Goal: Task Accomplishment & Management: Manage account settings

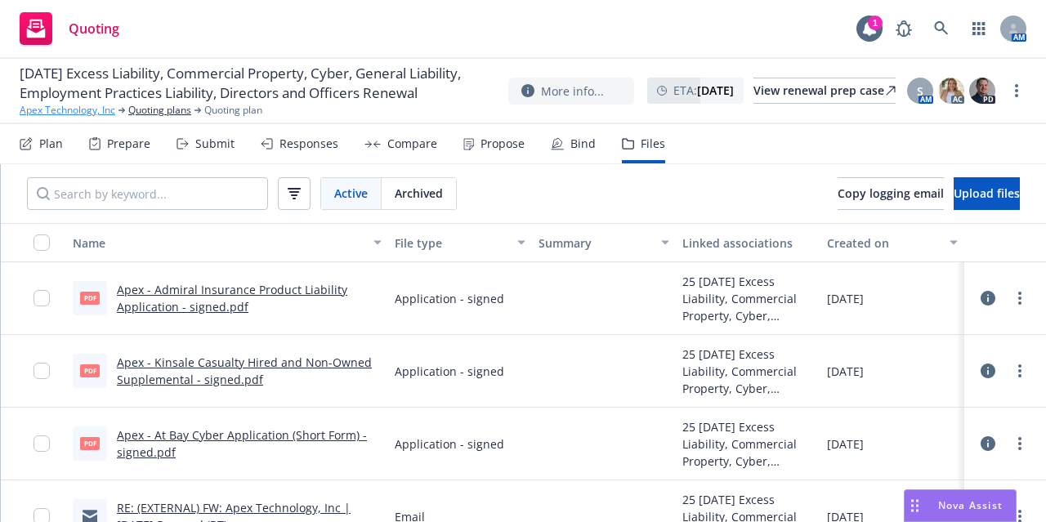
click at [94, 118] on link "Apex Technology, Inc" at bounding box center [68, 110] width 96 height 15
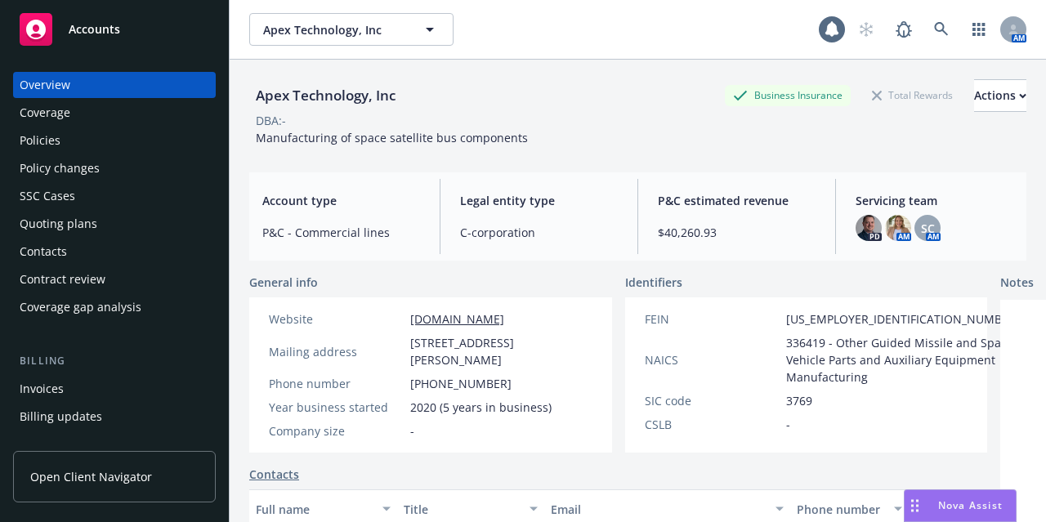
click at [117, 33] on span "Accounts" at bounding box center [94, 29] width 51 height 13
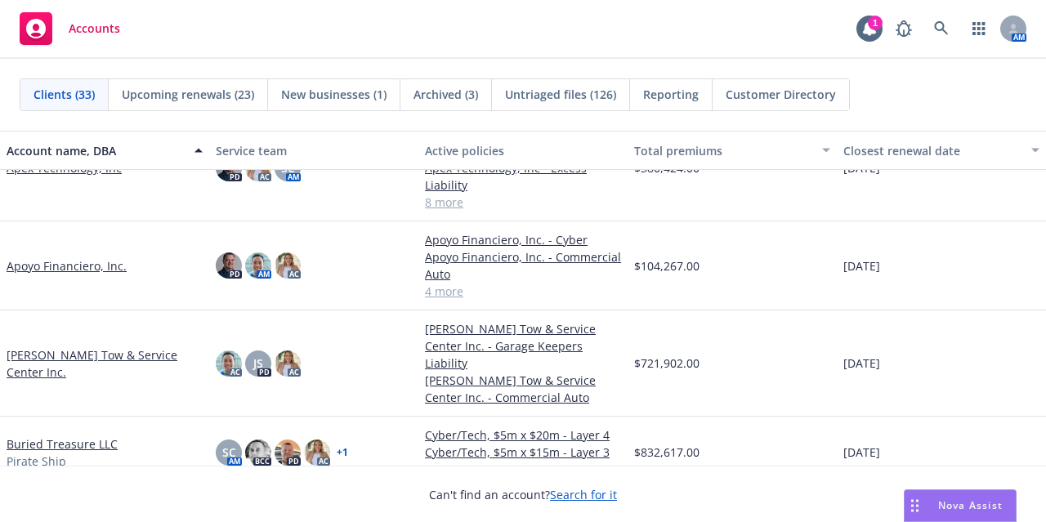
scroll to position [126, 0]
click at [83, 261] on link "Apoyo Financiero, Inc." at bounding box center [67, 266] width 120 height 17
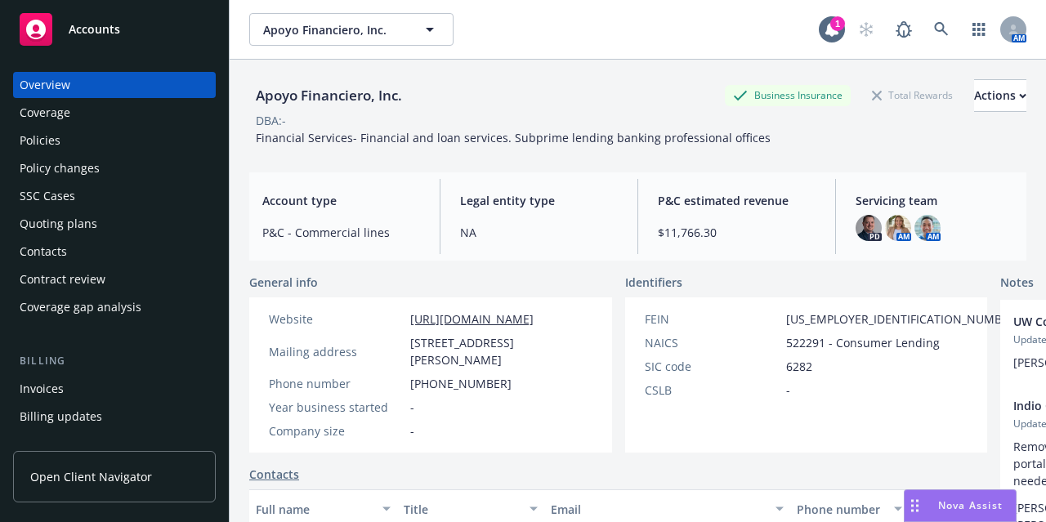
click at [102, 141] on div "Policies" at bounding box center [115, 140] width 190 height 26
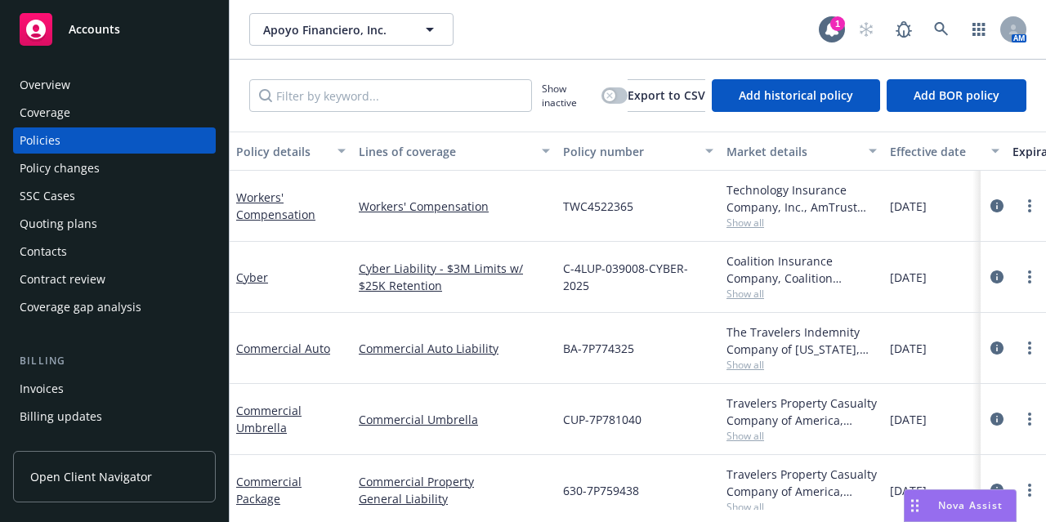
scroll to position [98, 0]
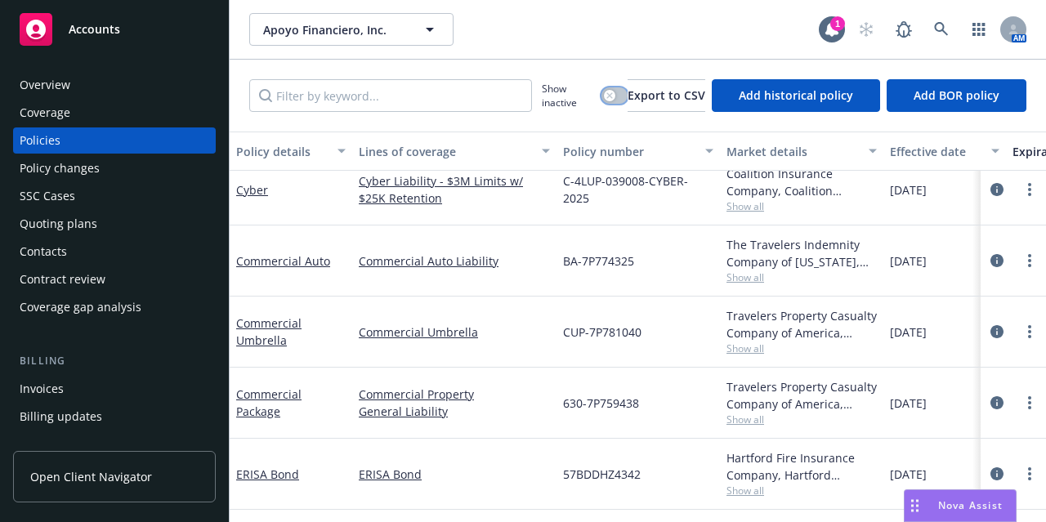
click at [609, 94] on button "button" at bounding box center [614, 95] width 26 height 16
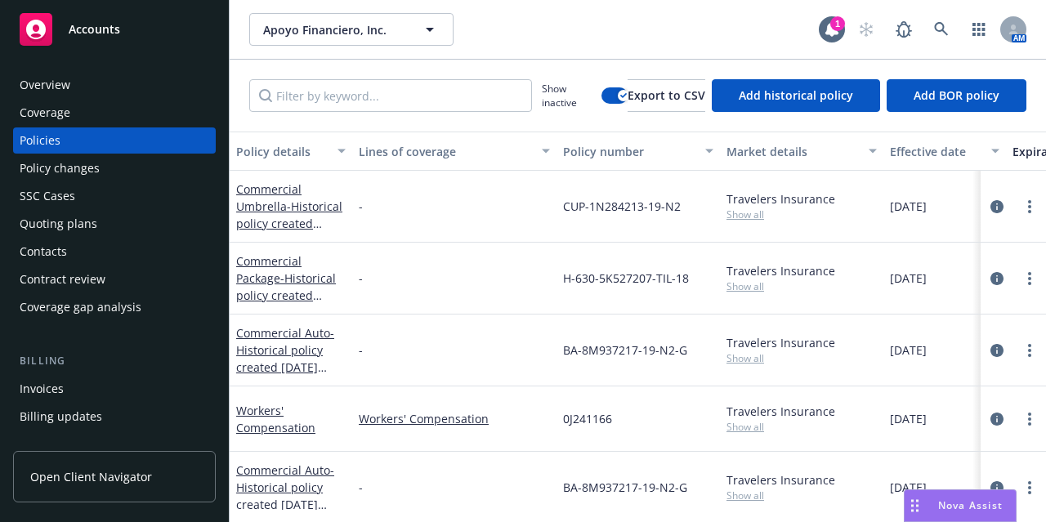
click at [928, 149] on div "Effective date" at bounding box center [935, 151] width 91 height 17
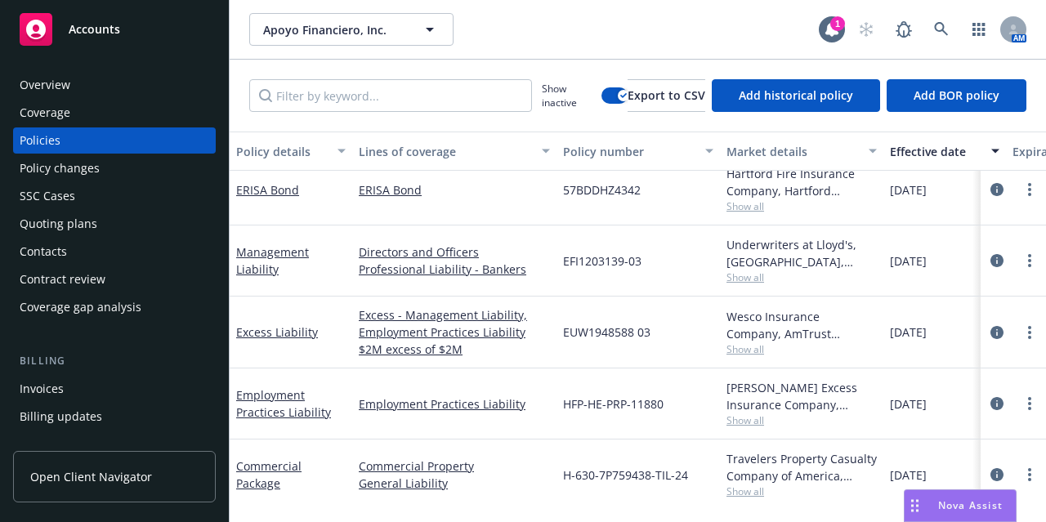
scroll to position [353, 0]
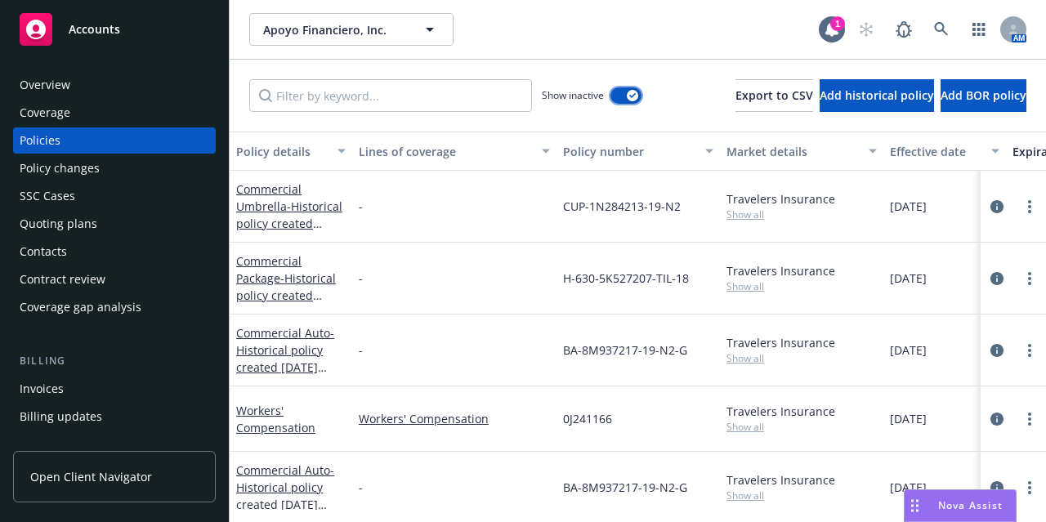
click at [610, 95] on button "button" at bounding box center [625, 95] width 31 height 16
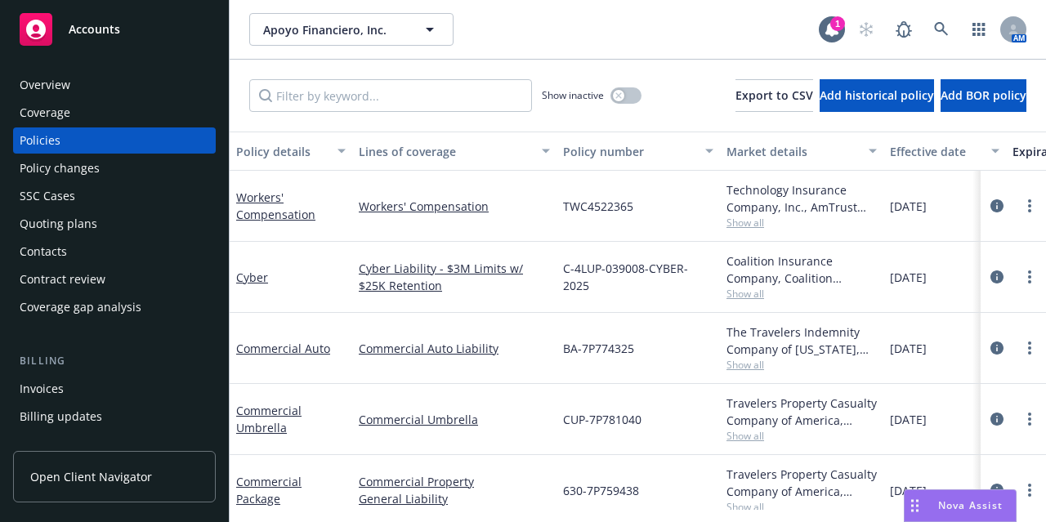
click at [174, 217] on div "Quoting plans" at bounding box center [115, 224] width 190 height 26
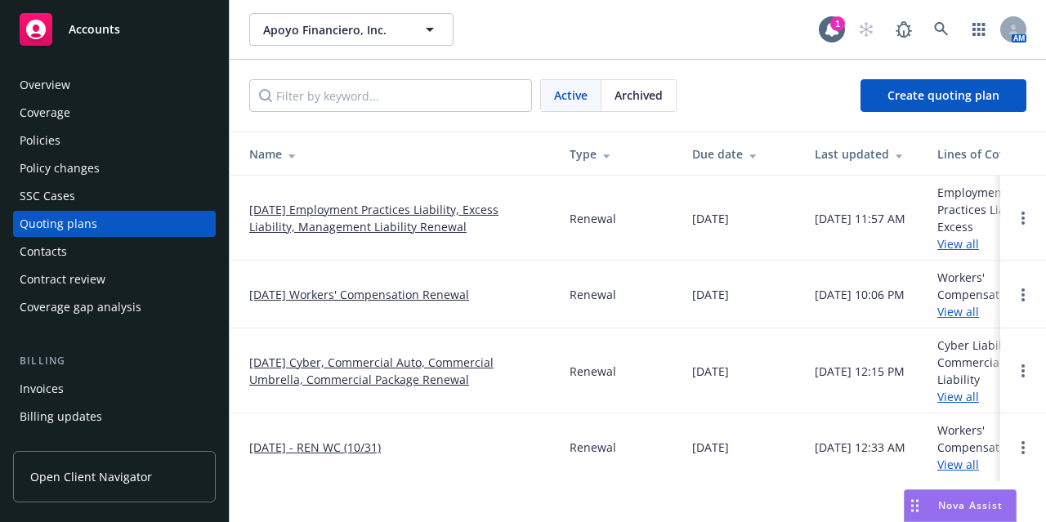
click at [378, 207] on link "08/16/25 Employment Practices Liability, Excess Liability, Management Liability…" at bounding box center [396, 218] width 294 height 34
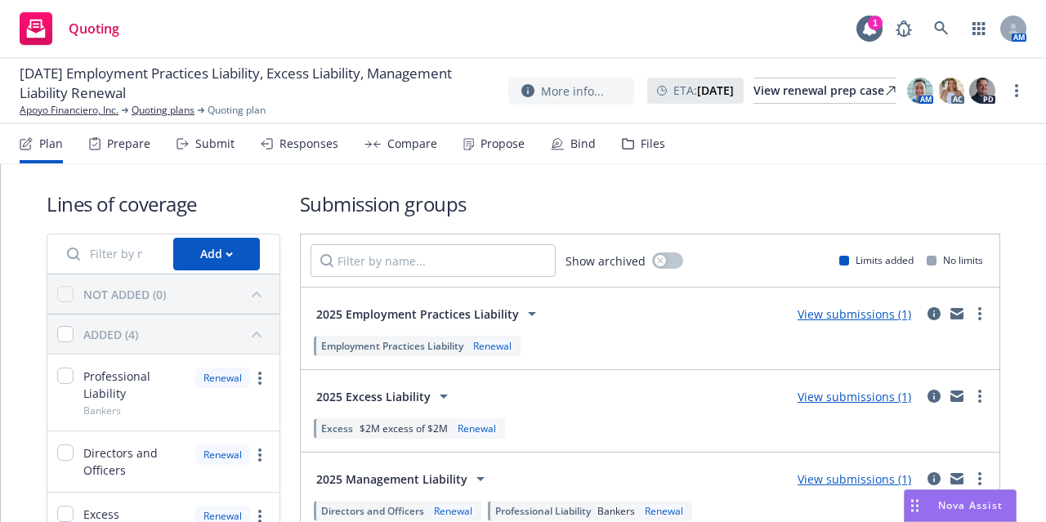
click at [576, 149] on div "Bind" at bounding box center [582, 143] width 25 height 13
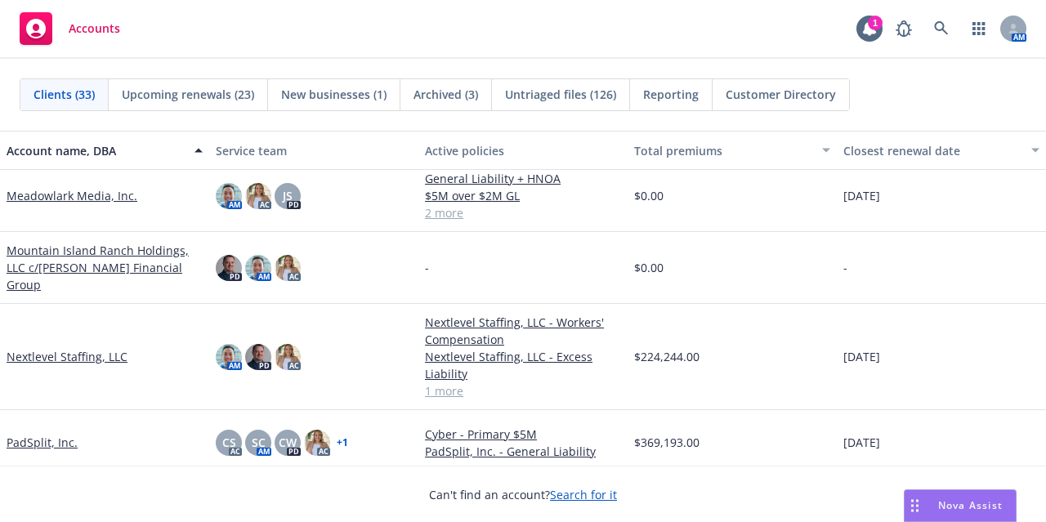
scroll to position [1259, 0]
click at [99, 196] on link "Meadowlark Media, Inc." at bounding box center [72, 194] width 131 height 17
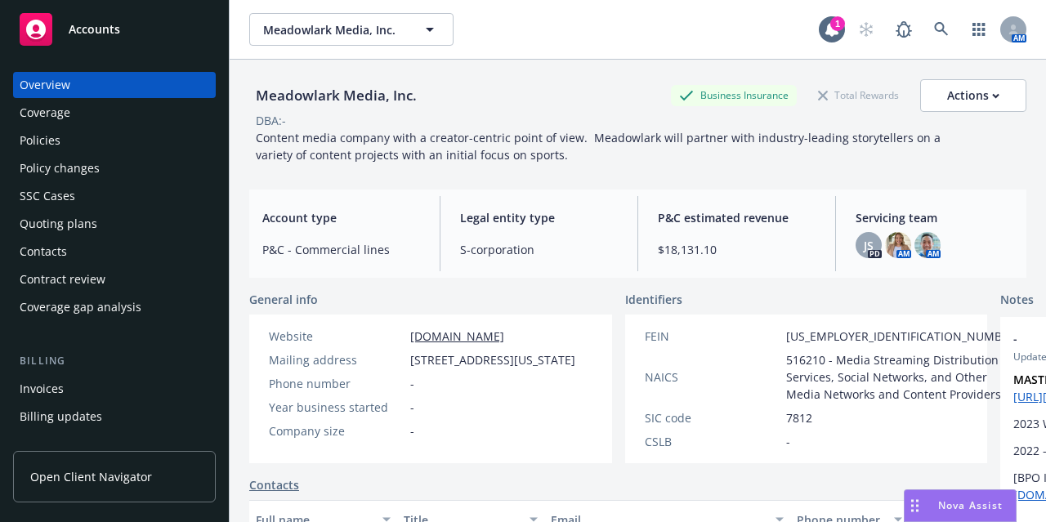
click at [98, 138] on div "Policies" at bounding box center [115, 140] width 190 height 26
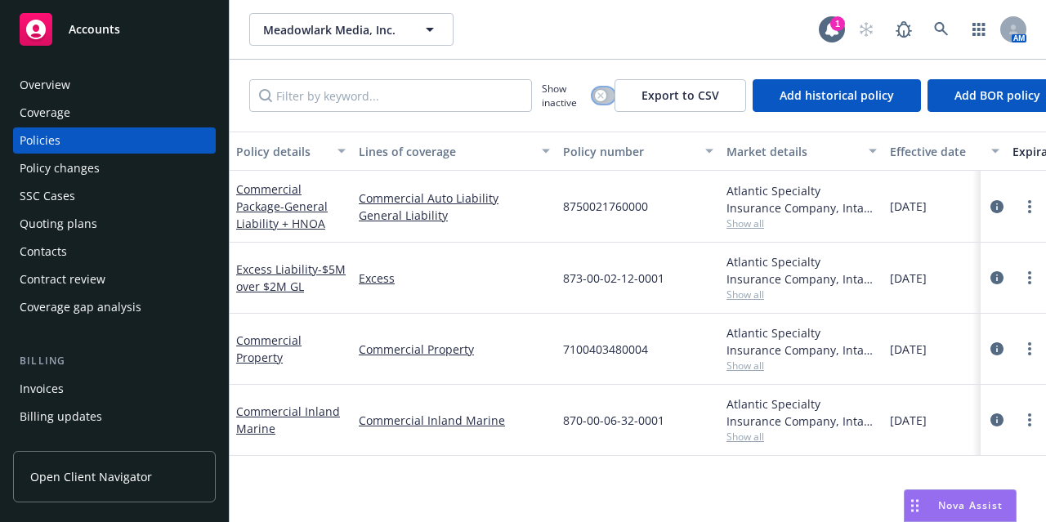
click at [600, 87] on button "button" at bounding box center [603, 95] width 22 height 16
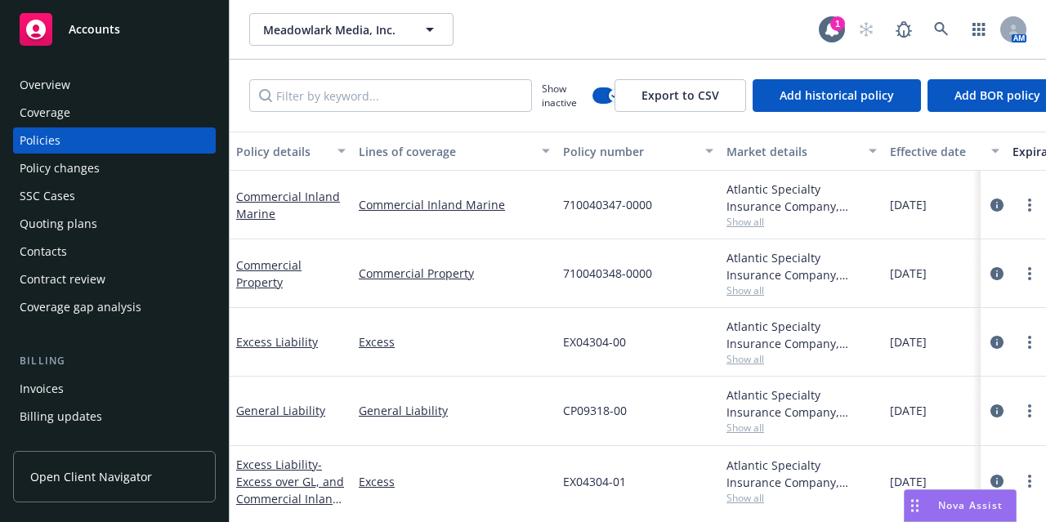
click at [927, 148] on div "Effective date" at bounding box center [935, 151] width 91 height 17
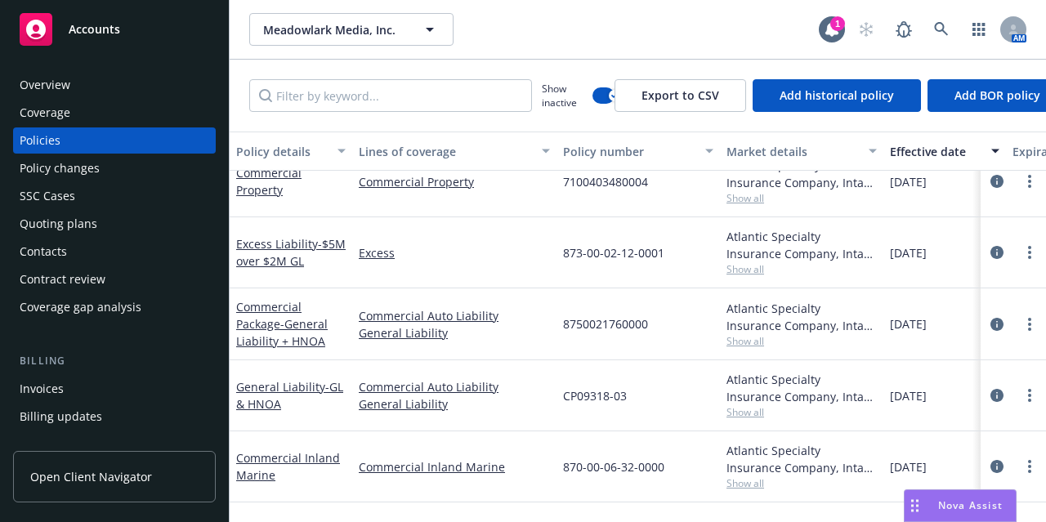
scroll to position [161, 0]
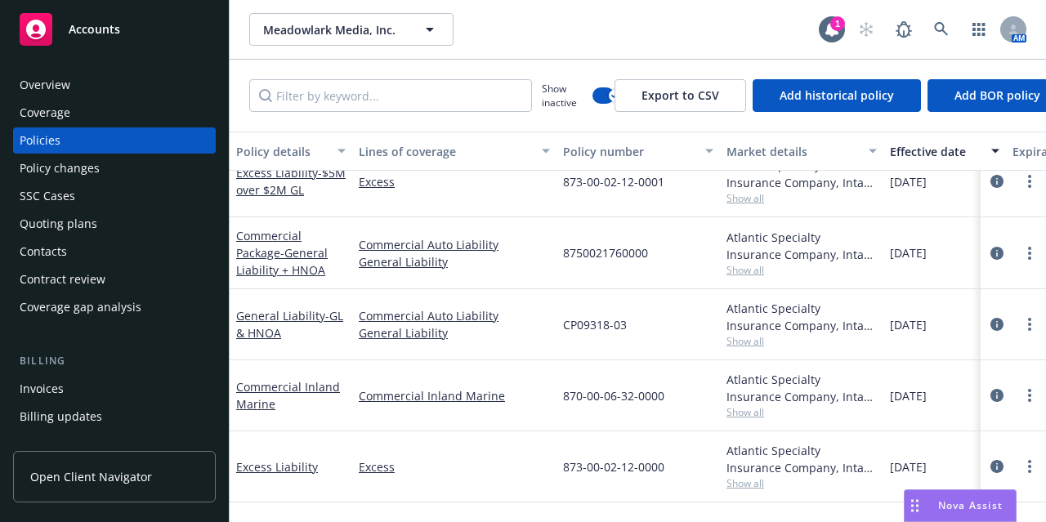
click at [532, 240] on link "Commercial Auto Liability" at bounding box center [454, 244] width 191 height 17
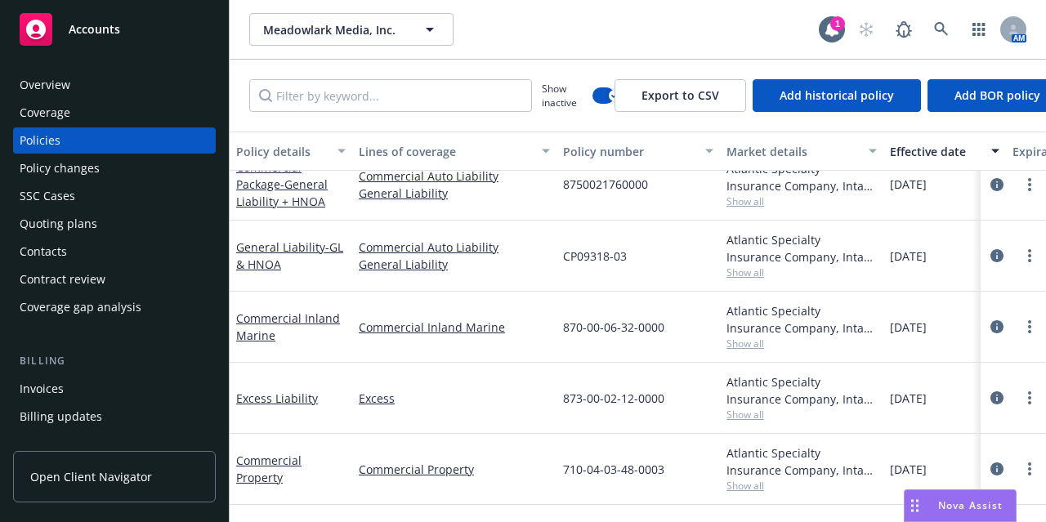
scroll to position [223, 0]
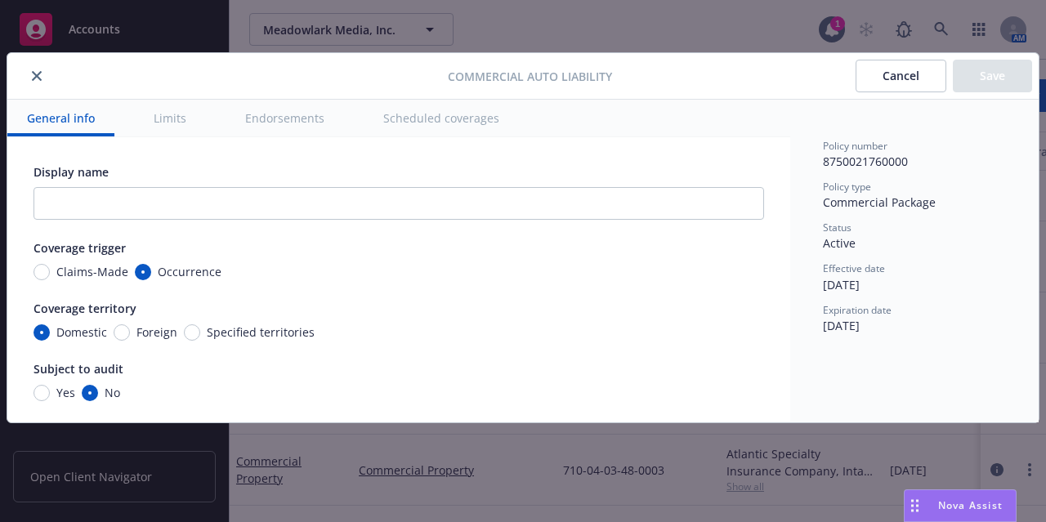
click at [31, 77] on button "close" at bounding box center [37, 76] width 20 height 20
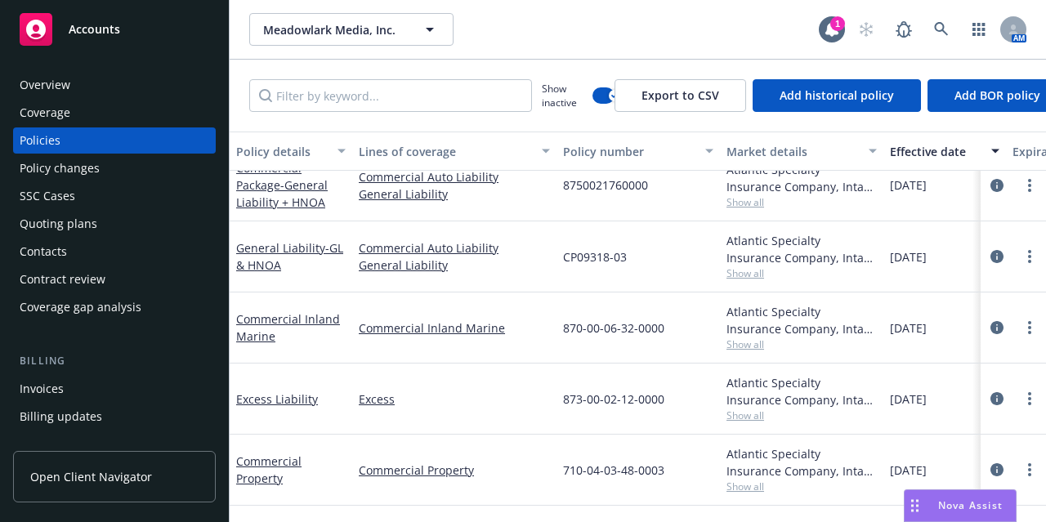
click at [31, 77] on div "Overview" at bounding box center [45, 85] width 51 height 26
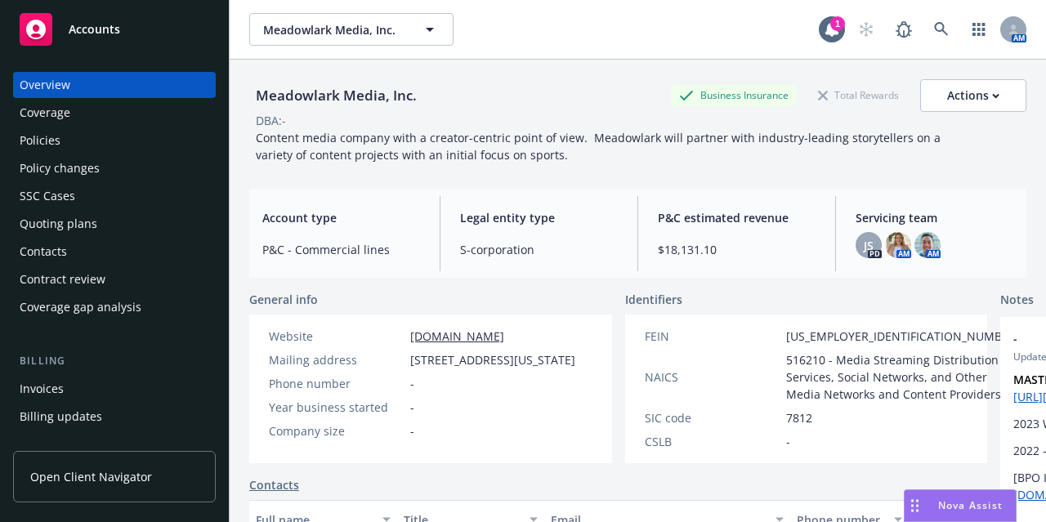
click at [101, 137] on div "Policies" at bounding box center [115, 140] width 190 height 26
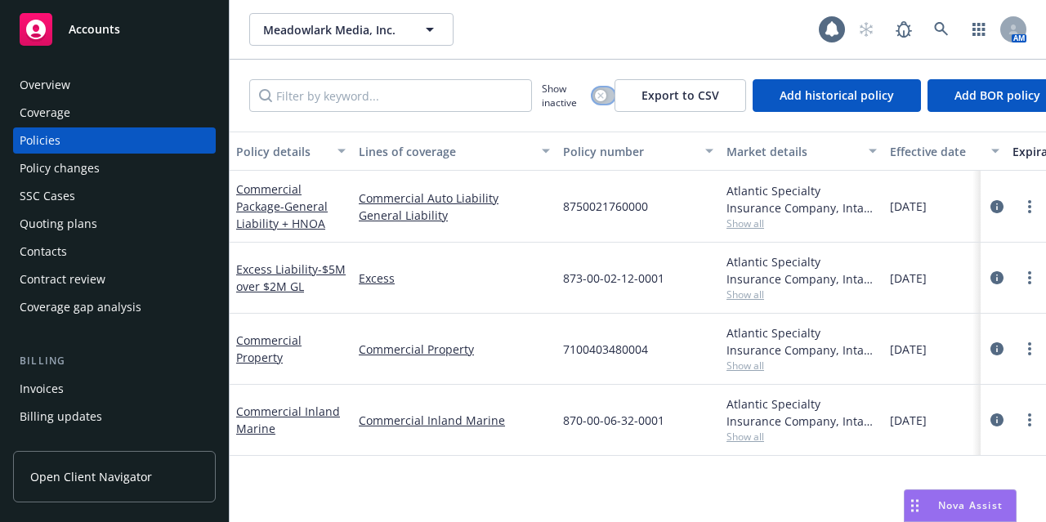
click at [606, 96] on button "button" at bounding box center [603, 95] width 22 height 16
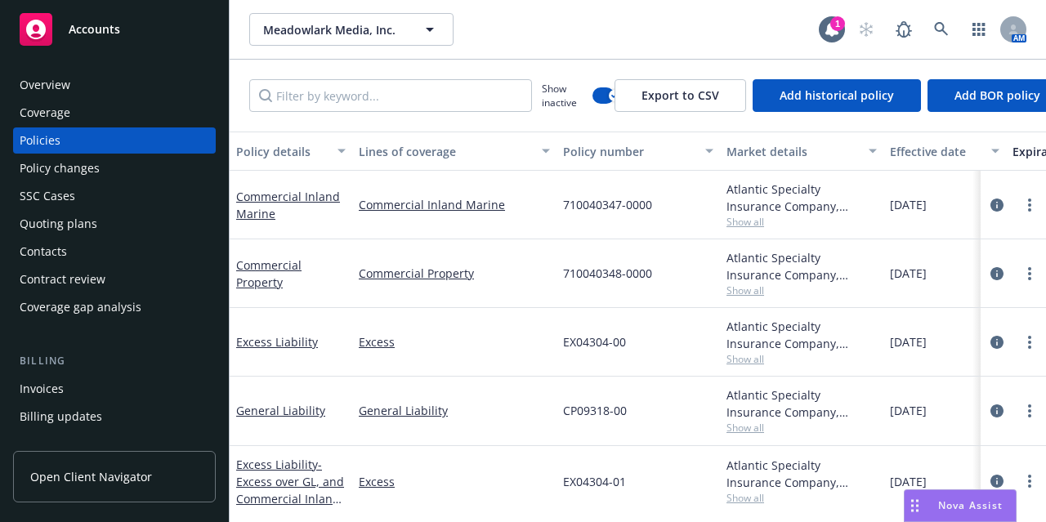
click at [923, 146] on div "Effective date" at bounding box center [935, 151] width 91 height 17
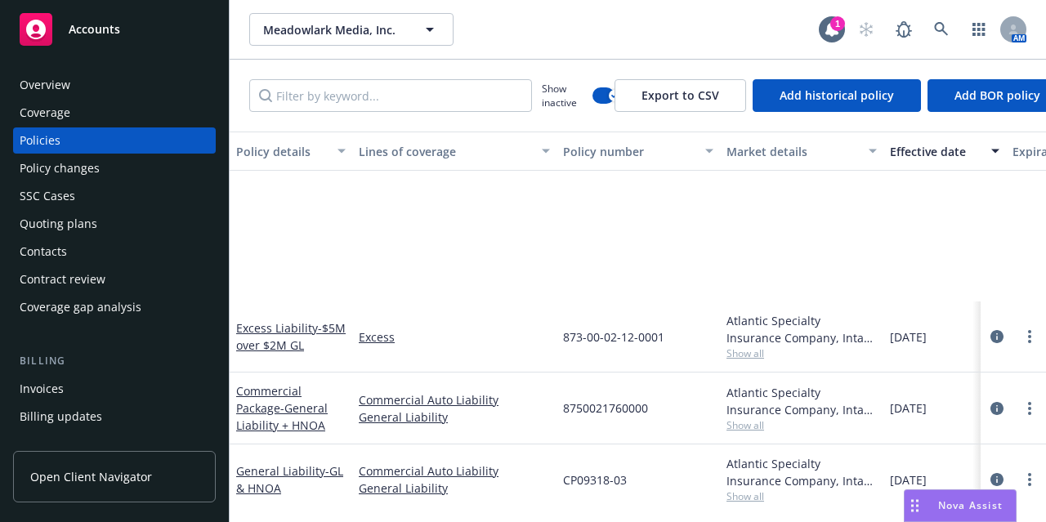
scroll to position [206, 0]
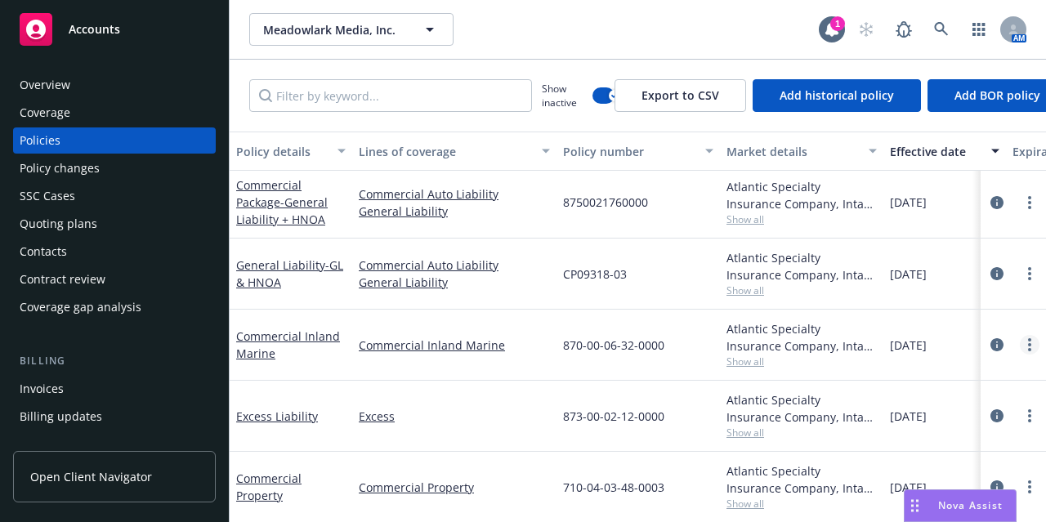
click at [1019, 345] on link "more" at bounding box center [1029, 345] width 20 height 20
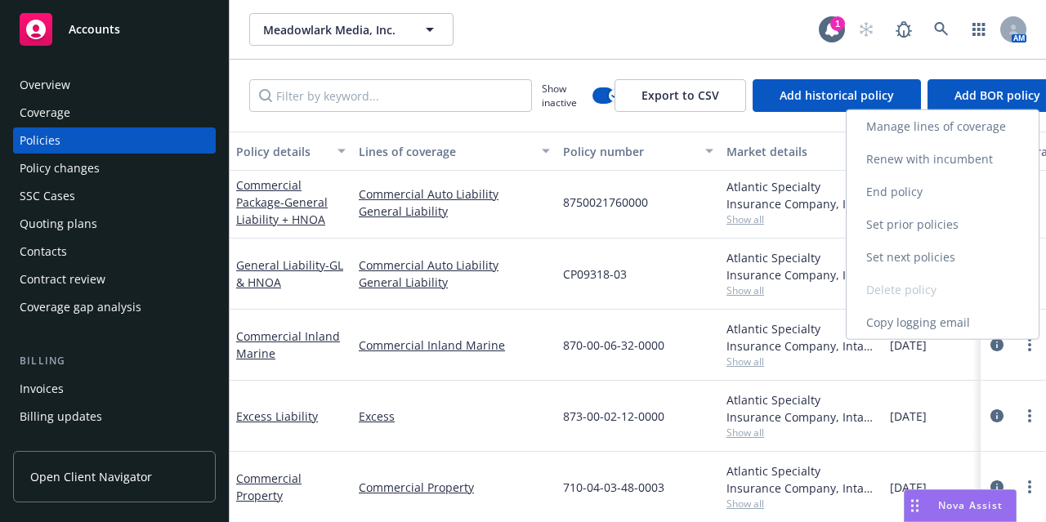
click at [1011, 326] on link "Copy logging email" at bounding box center [942, 322] width 192 height 33
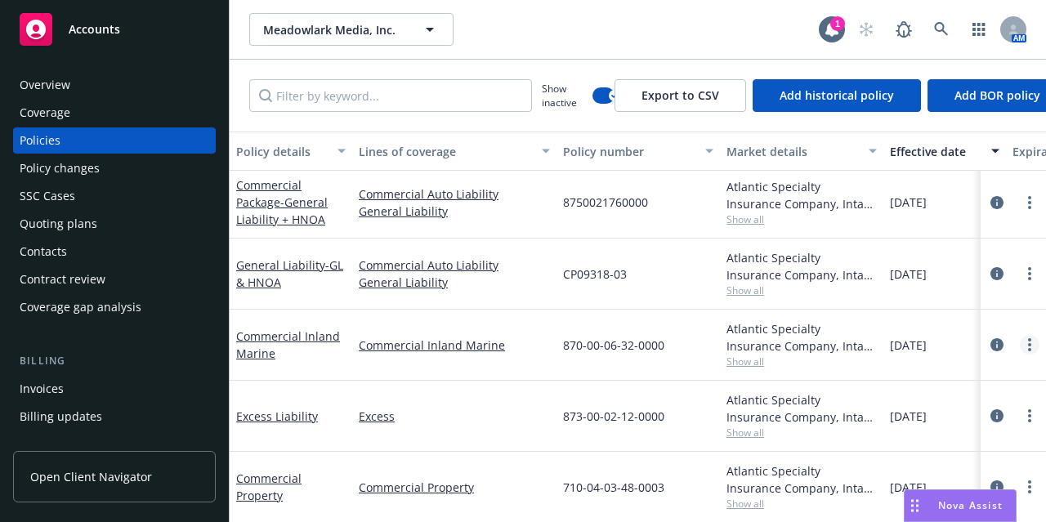
click at [1019, 343] on link "more" at bounding box center [1029, 345] width 20 height 20
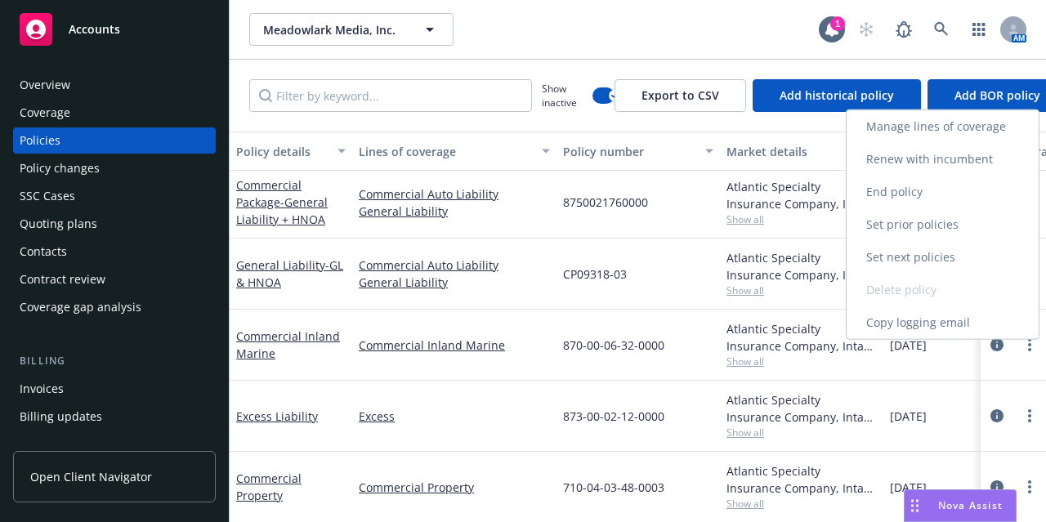
click at [1007, 319] on link "Copy logging email" at bounding box center [942, 322] width 192 height 33
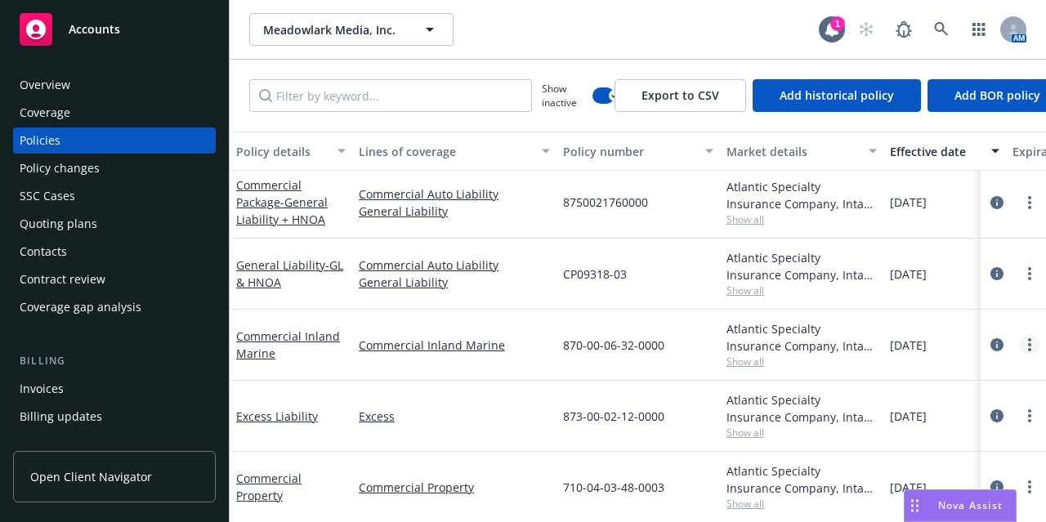
click at [1019, 343] on link "more" at bounding box center [1029, 345] width 20 height 20
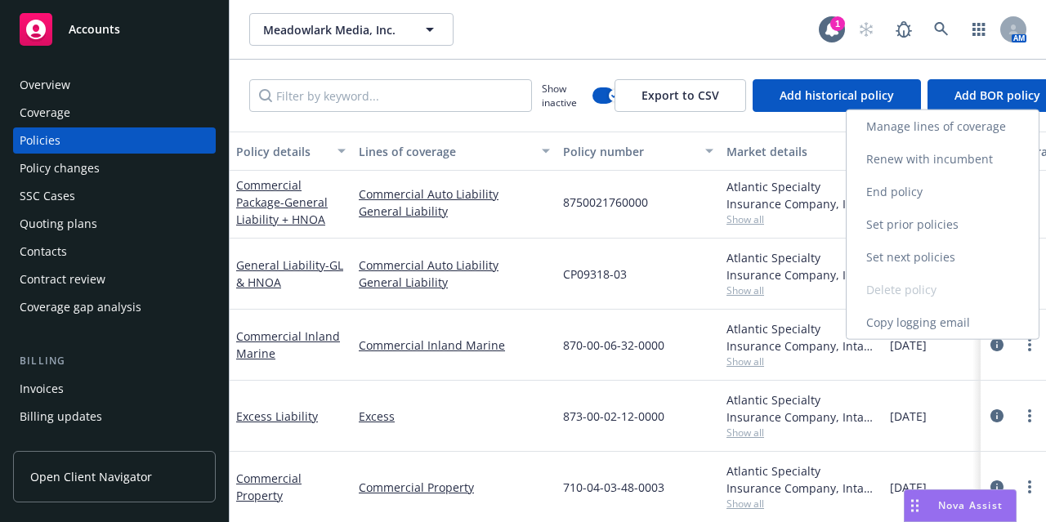
click at [971, 315] on link "Copy logging email" at bounding box center [942, 322] width 192 height 33
